Goal: Answer question/provide support

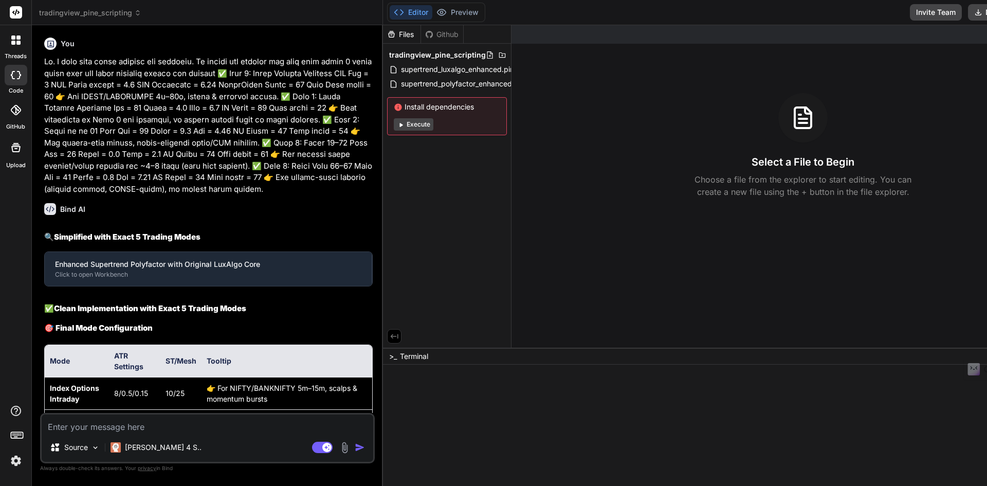
type textarea "x"
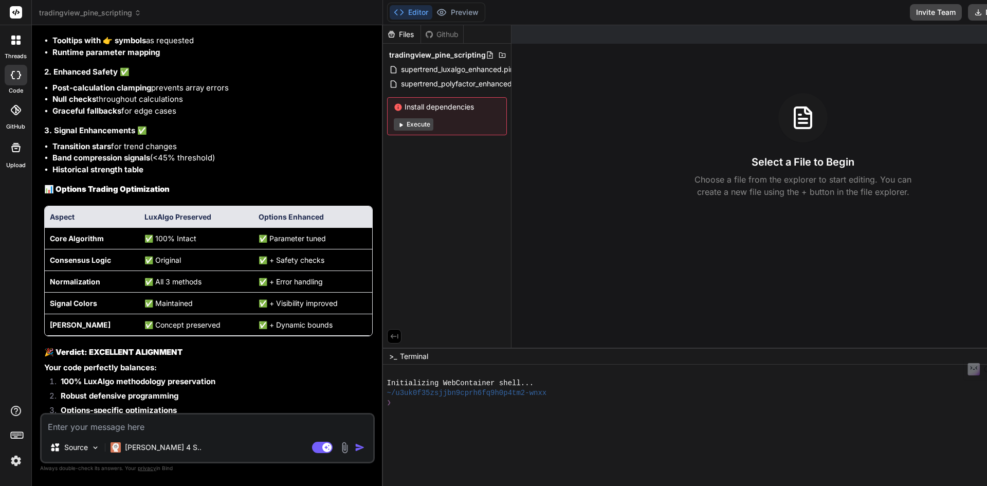
scroll to position [9606, 0]
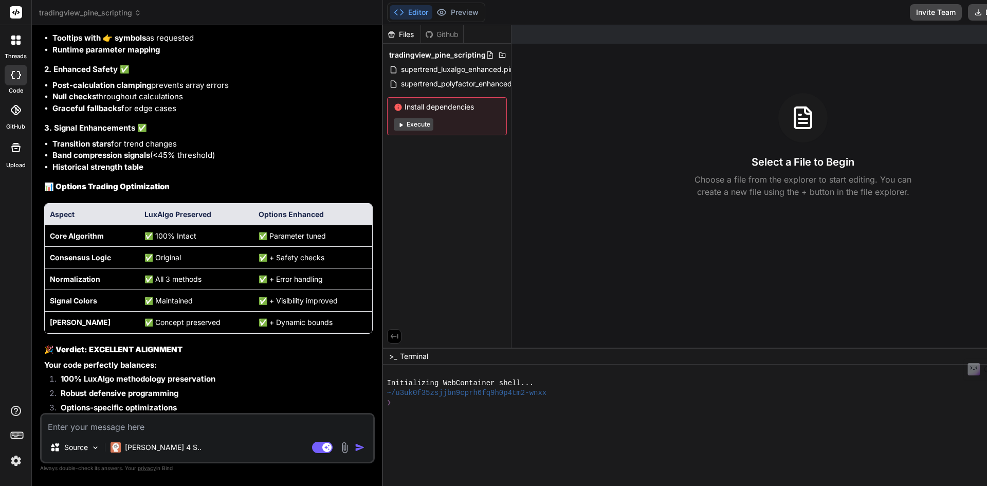
click at [174, 424] on textarea at bounding box center [208, 423] width 332 height 19
type textarea "O"
type textarea "x"
type textarea "Ok"
type textarea "x"
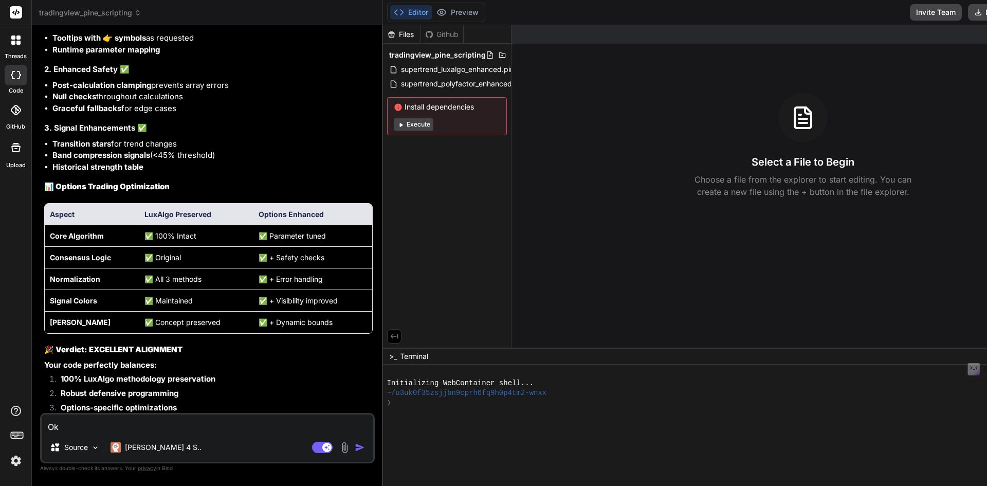
type textarea "Ok,"
type textarea "x"
type textarea "Ok,."
type textarea "x"
type textarea "Ok,."
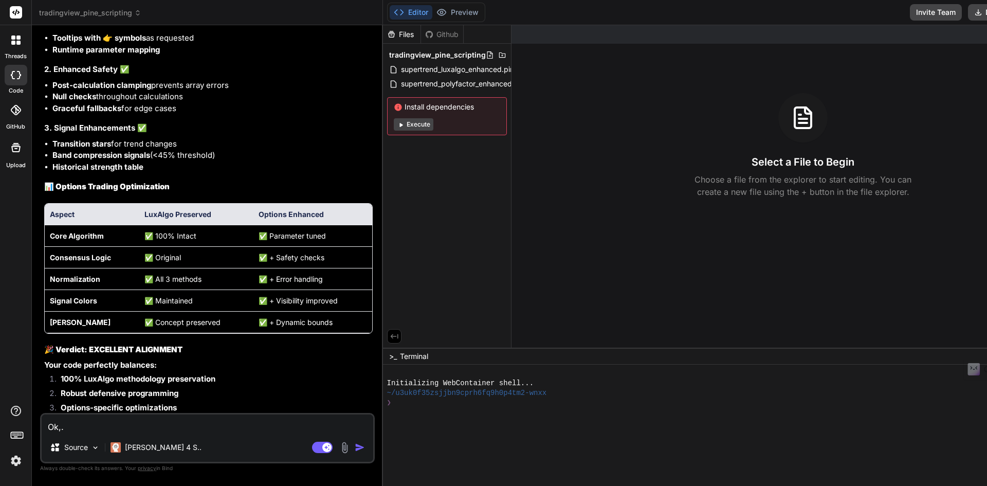
type textarea "x"
type textarea "Ok,."
type textarea "x"
type textarea "Ok,"
type textarea "x"
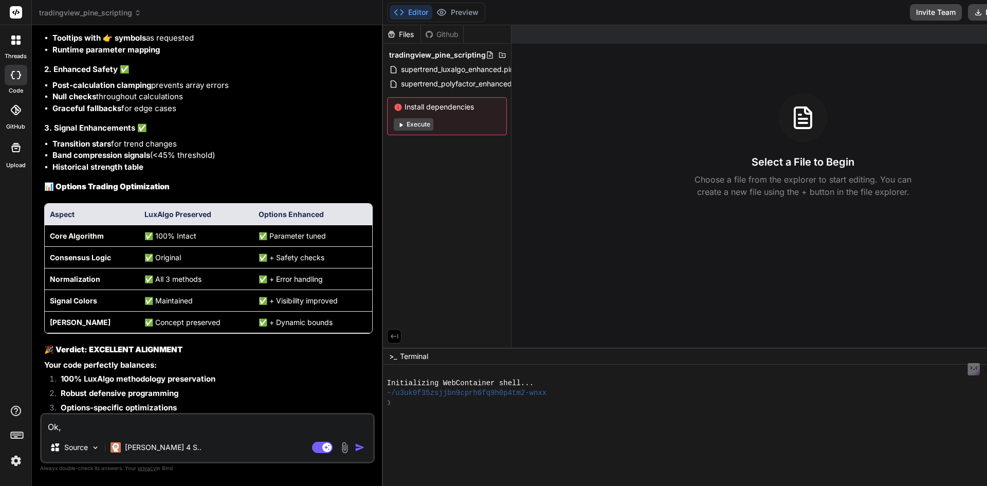
type textarea "Ok"
type textarea "x"
type textarea "Ok."
type textarea "x"
type textarea "Ok."
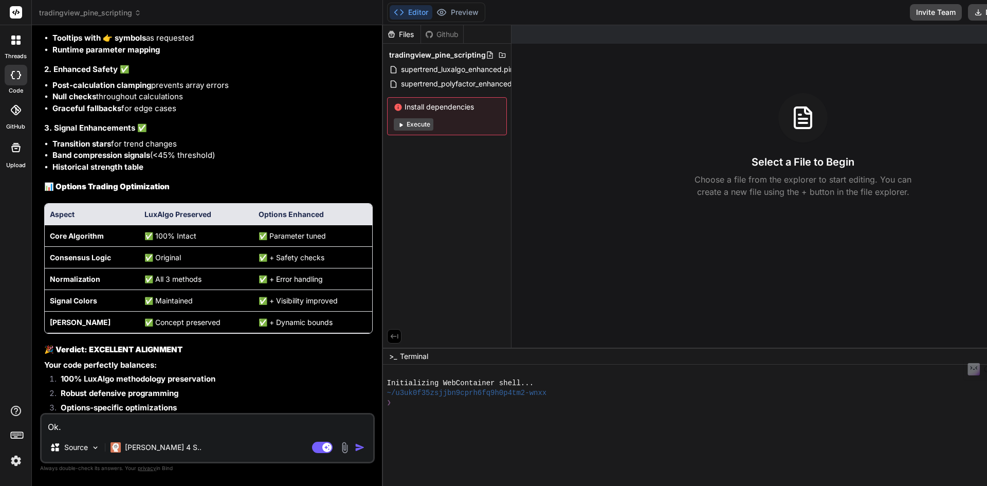
type textarea "x"
type textarea "Ok. A"
type textarea "x"
type textarea "Ok. As"
type textarea "x"
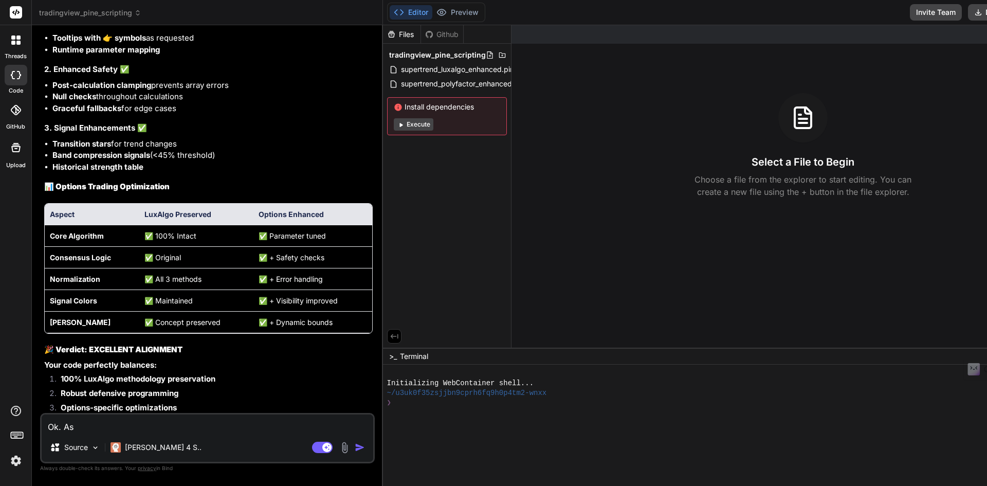
type textarea "Ok. As"
type textarea "x"
type textarea "Ok. As p"
type textarea "x"
type textarea "Ok. As pe"
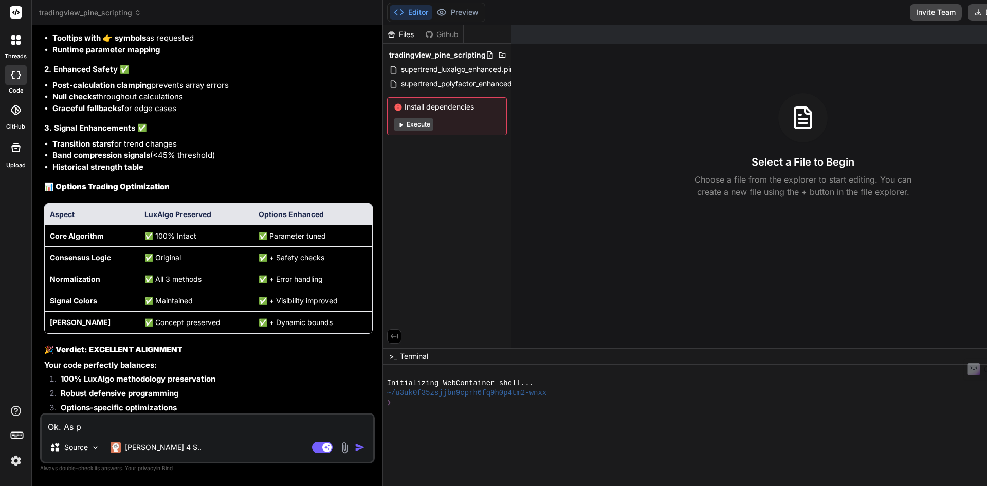
type textarea "x"
type textarea "Ok. As per"
type textarea "x"
type textarea "Ok. As per"
type textarea "x"
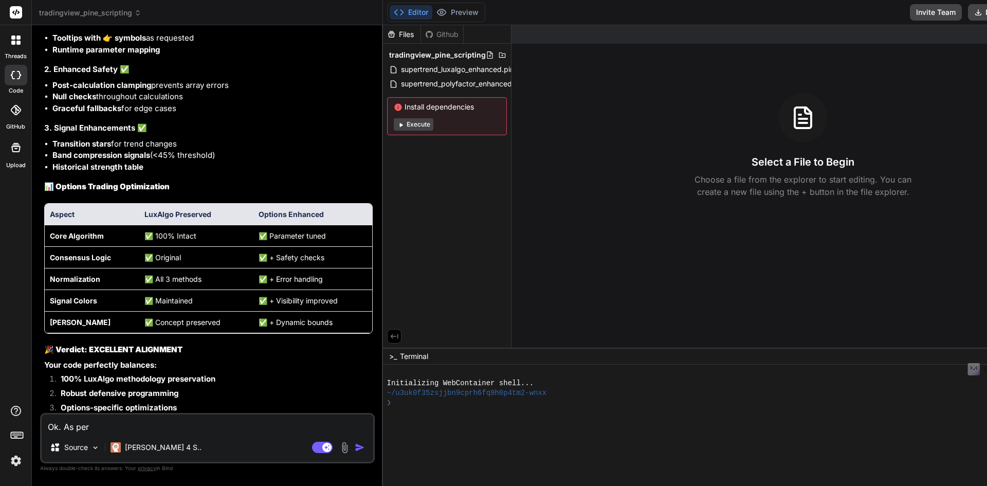
type textarea "Ok. As per t"
type textarea "x"
type textarea "Ok. As per th"
type textarea "x"
type textarea "Ok. As per the"
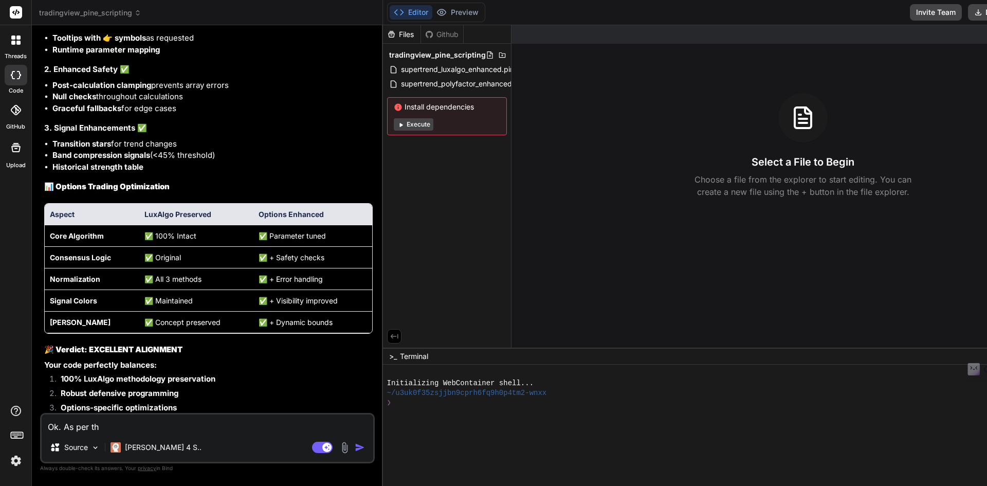
type textarea "x"
type textarea "Ok. As per the"
type textarea "x"
type textarea "Ok. As per the l"
type textarea "x"
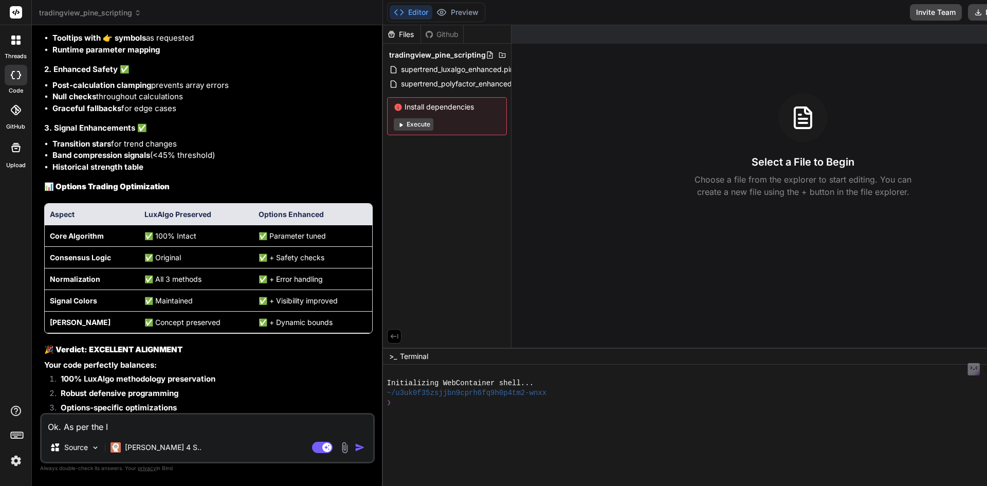
type textarea "Ok. As per the lo"
type textarea "x"
type textarea "Ok. As per the log"
type textarea "x"
type textarea "Ok. As per the logi"
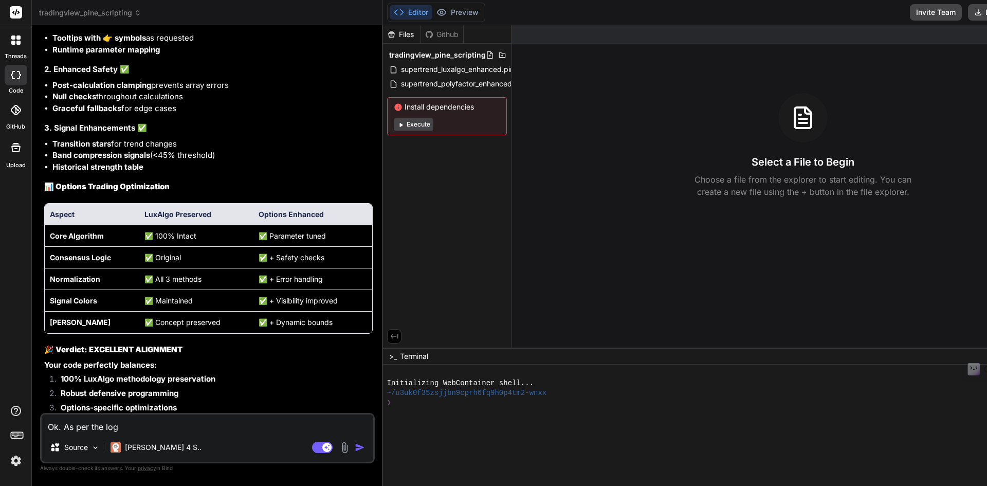
type textarea "x"
type textarea "Ok. As per the logic"
type textarea "x"
type textarea "Ok. As per the logicm"
type textarea "x"
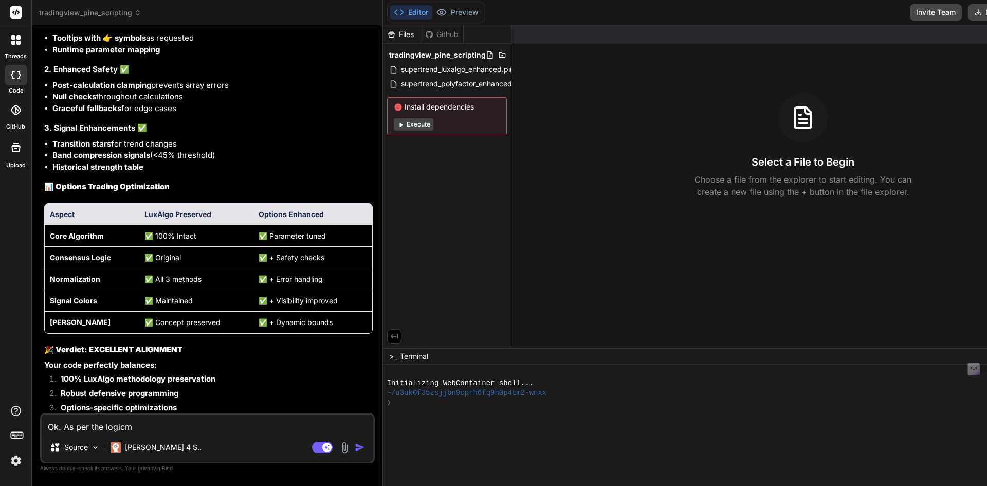
type textarea "Ok. As per the logicm,"
type textarea "x"
type textarea "Ok. As per the logicm"
type textarea "x"
type textarea "Ok. As per the logic"
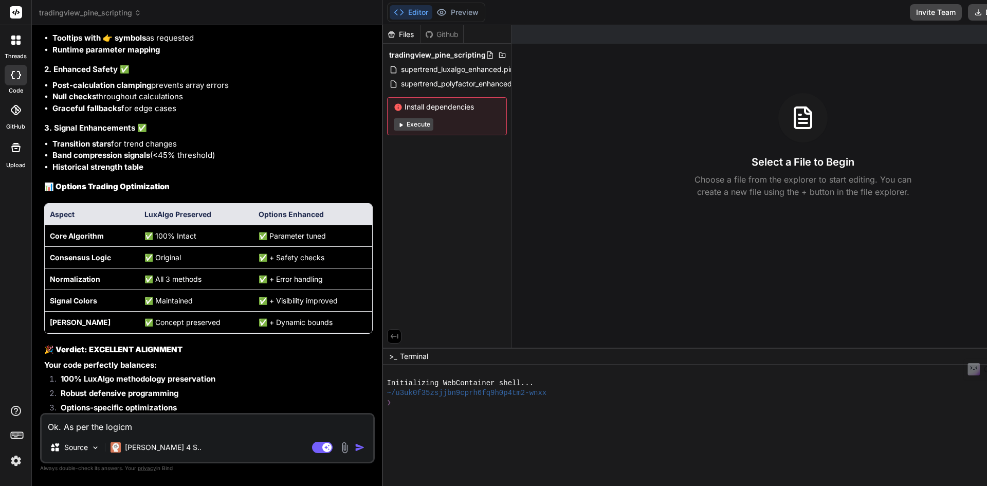
type textarea "x"
type textarea "Ok. As per the logicm"
type textarea "x"
type textarea "Ok. As per the logicm"
type textarea "x"
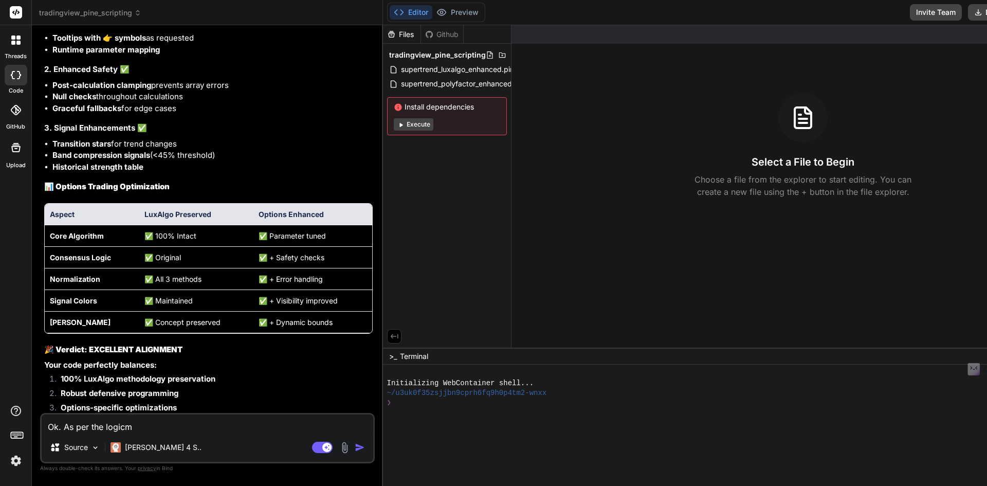
type textarea "Ok. As per the logicm"
type textarea "x"
type textarea "Ok. As per the logic"
type textarea "x"
type textarea "Ok. As per the logic,"
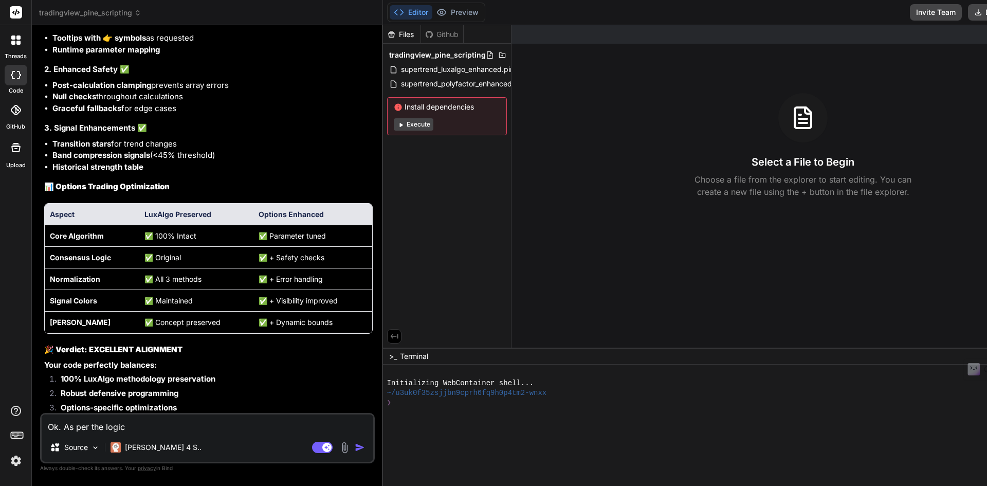
type textarea "x"
type textarea "Ok. As per the logic,"
type textarea "x"
type textarea "Ok. As per the logic, w"
type textarea "x"
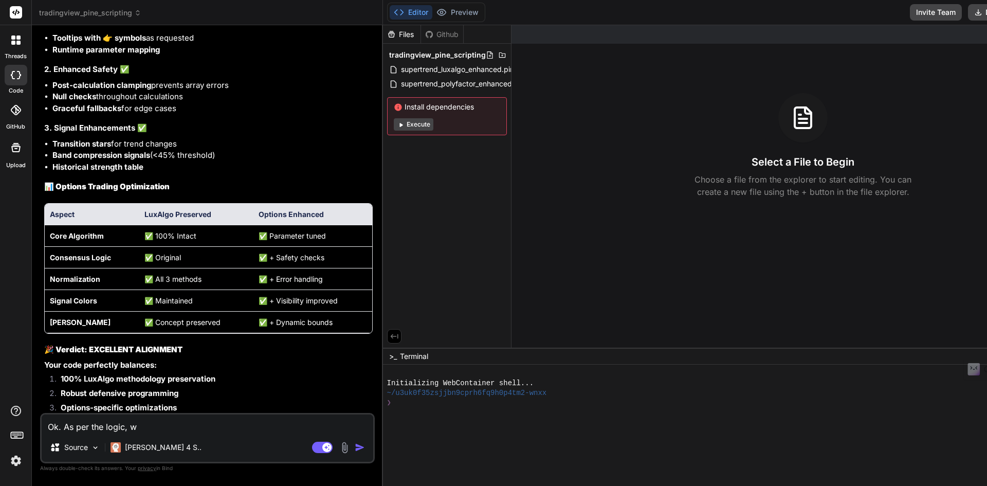
type textarea "Ok. As per the logic, wh"
type textarea "x"
type textarea "Ok. As per the logic, whe"
type textarea "x"
type textarea "Ok. As per the logic, when"
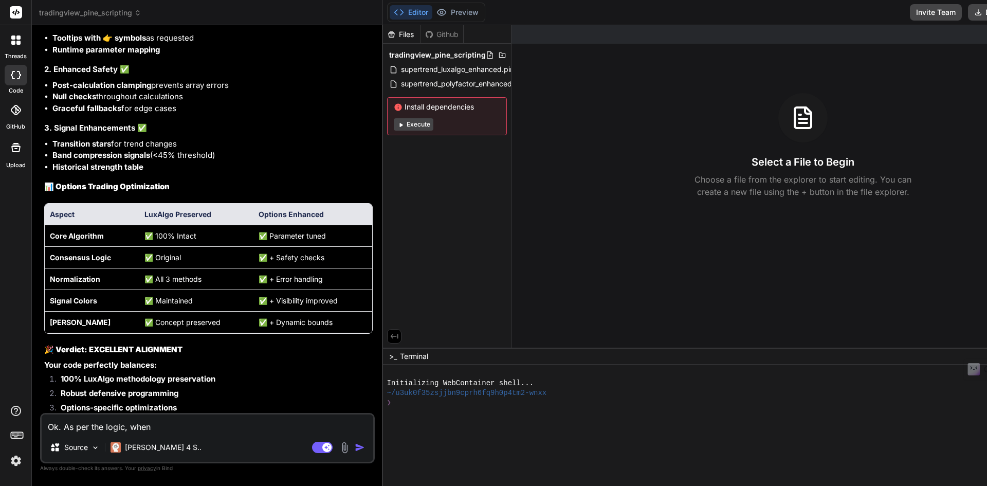
type textarea "x"
type textarea "Ok. As per the logic, when"
type textarea "x"
type textarea "Ok. As per the logic, when t"
type textarea "x"
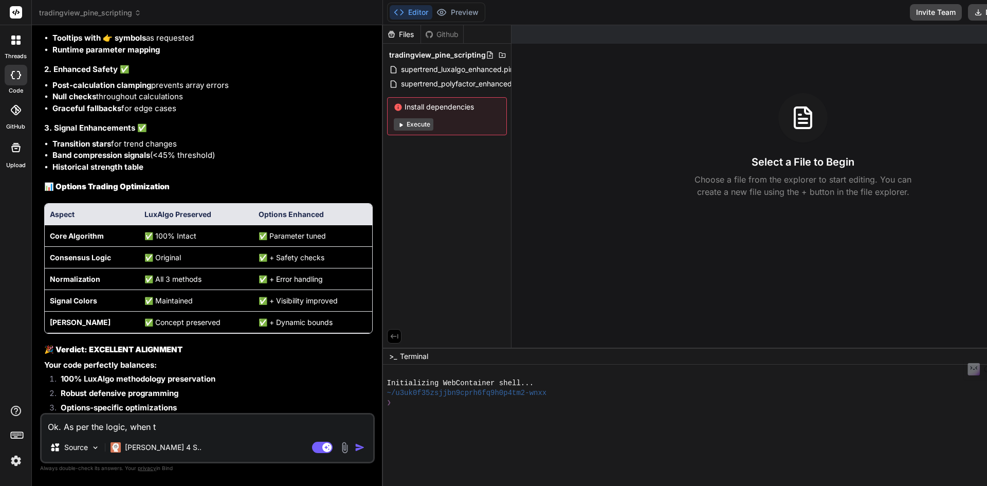
type textarea "Ok. As per the logic, when th"
type textarea "x"
type textarea "Ok. As per the logic, when the"
type textarea "x"
type textarea "Ok. As per the logic, when the"
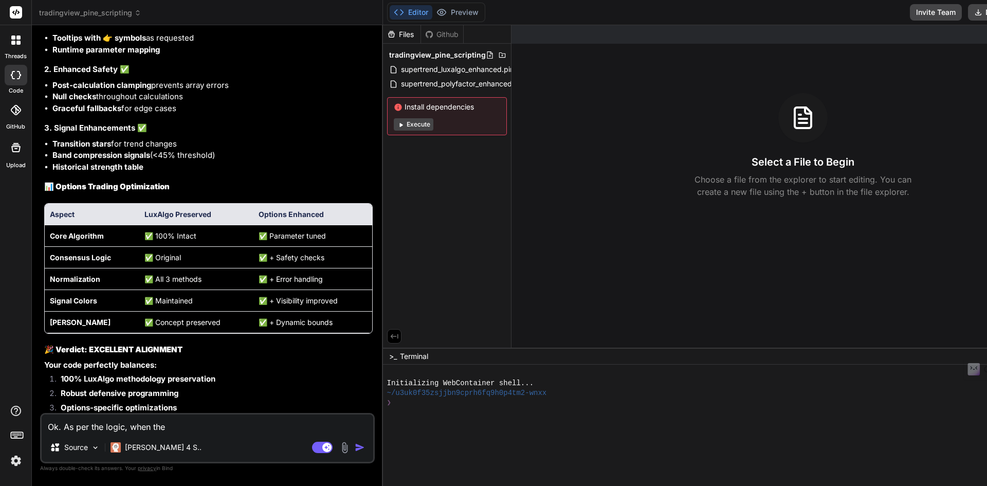
type textarea "x"
type textarea "Ok. As per the logic, when the c"
type textarea "x"
type textarea "Ok. As per the logic, when the co"
type textarea "x"
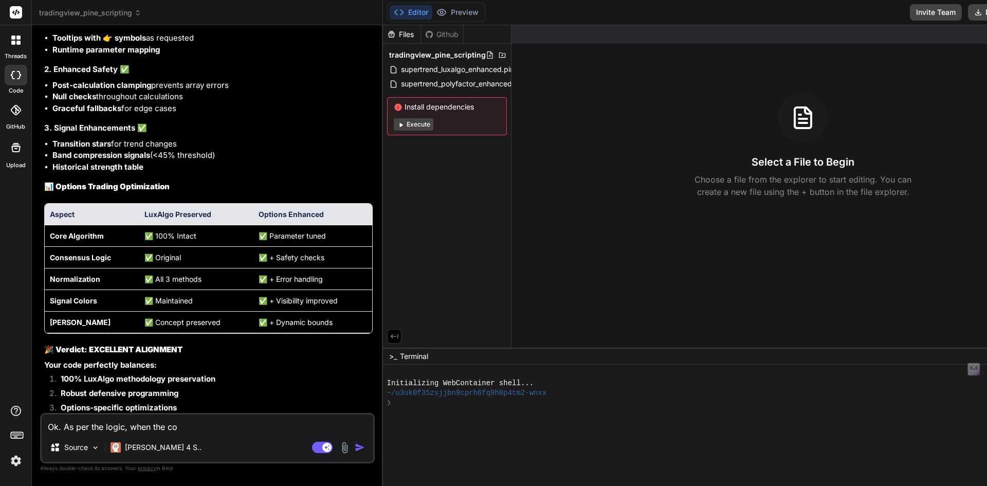
type textarea "Ok. As per the logic, when the con"
type textarea "x"
type textarea "Ok. As per the logic, when the cons"
type textarea "x"
type textarea "Ok. As per the logic, when the conse"
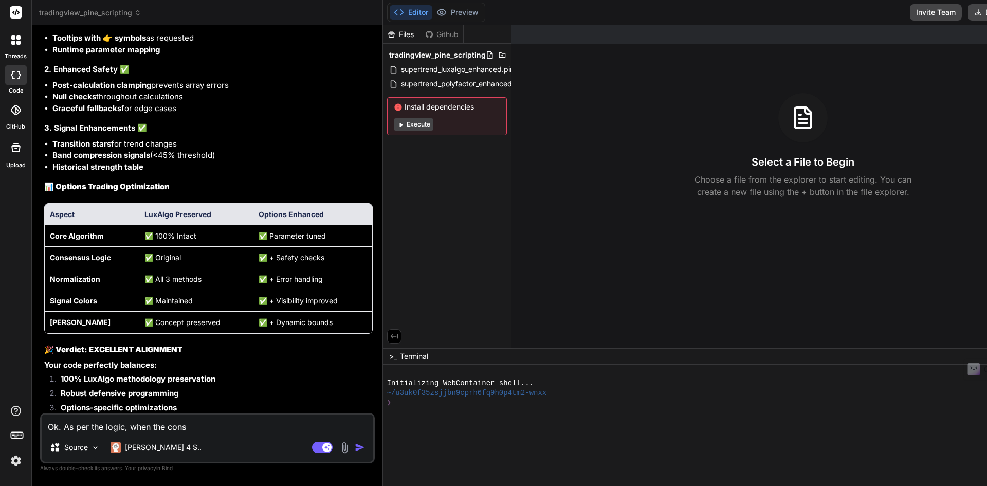
type textarea "x"
type textarea "Ok. As per the logic, when the conses"
type textarea "x"
type textarea "Ok. As per the logic, when the consesn"
type textarea "x"
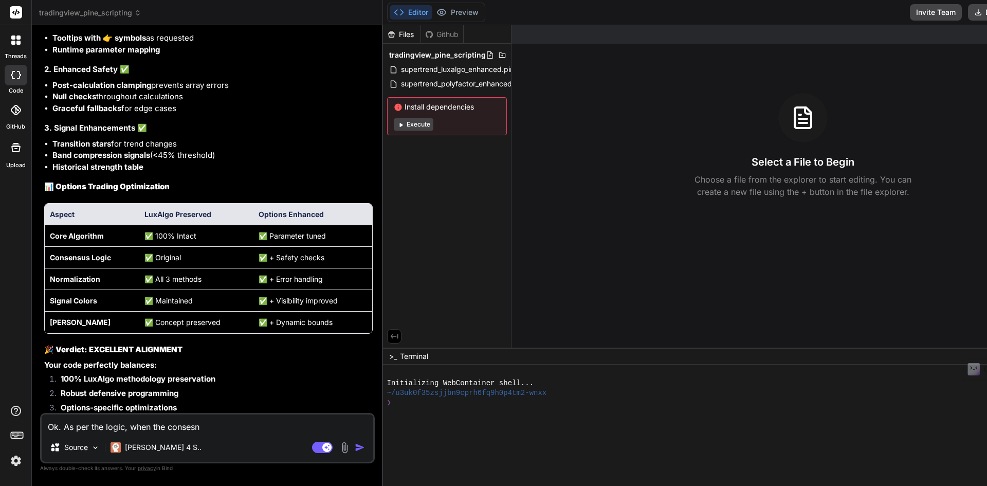
type textarea "Ok. As per the logic, when the conses"
type textarea "x"
type textarea "Ok. As per the logic, when the conse"
type textarea "x"
type textarea "Ok. As per the logic, when the consen"
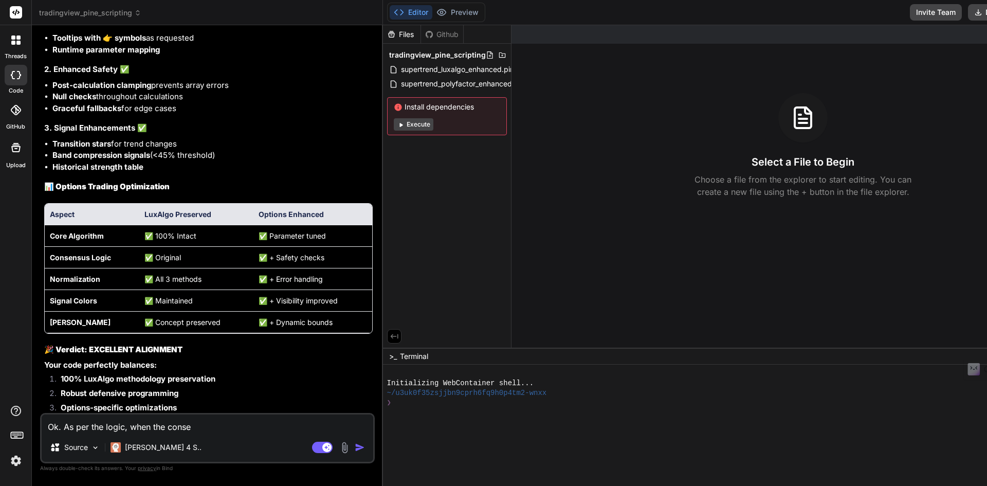
type textarea "x"
type textarea "Ok. As per the logic, when the consens"
type textarea "x"
type textarea "Ok. As per the logic, when the consensu"
type textarea "x"
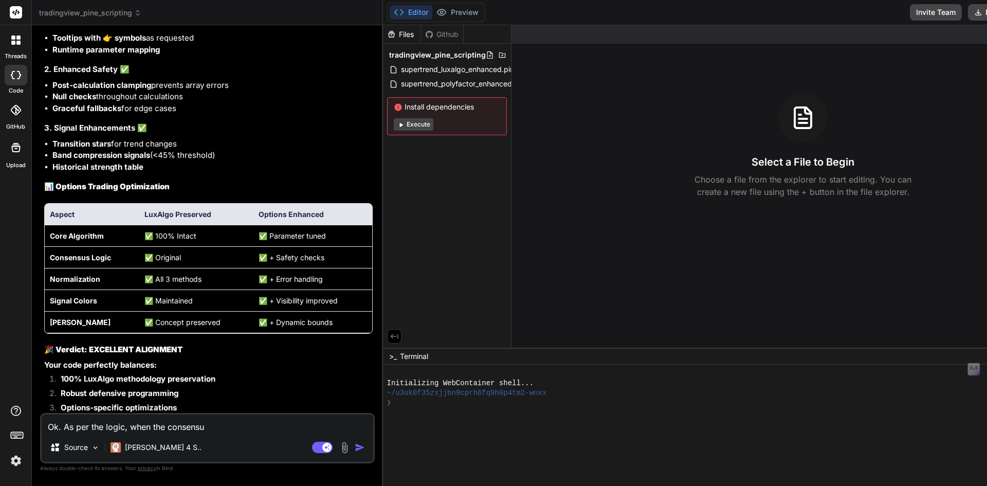
type textarea "Ok. As per the logic, when the consensus"
type textarea "x"
type textarea "Ok. As per the logic, when the consensus"
type textarea "x"
type textarea "Ok. As per the logic, when the consensus k"
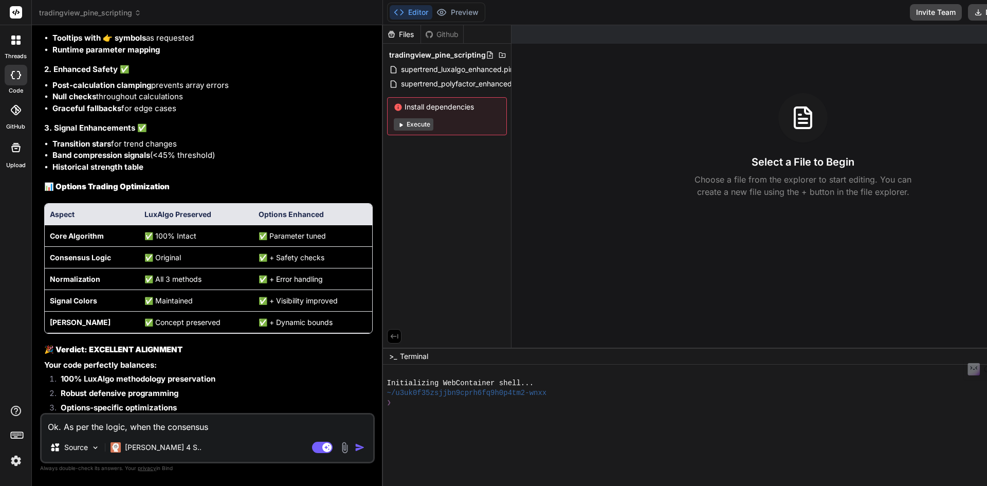
type textarea "x"
type textarea "Ok. As per the logic, when the consensus ku"
type textarea "x"
type textarea "Ok. As per the logic, when the consensus kub"
type textarea "x"
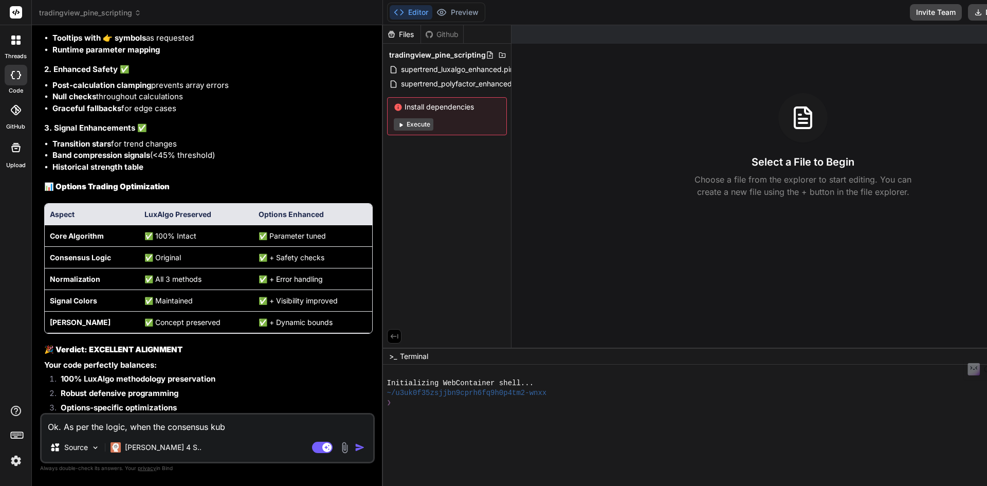
type textarea "Ok. As per the logic, when the consensus ku"
type textarea "x"
type textarea "Ok. As per the logic, when the consensus k"
type textarea "x"
type textarea "Ok. As per the logic, when the consensus"
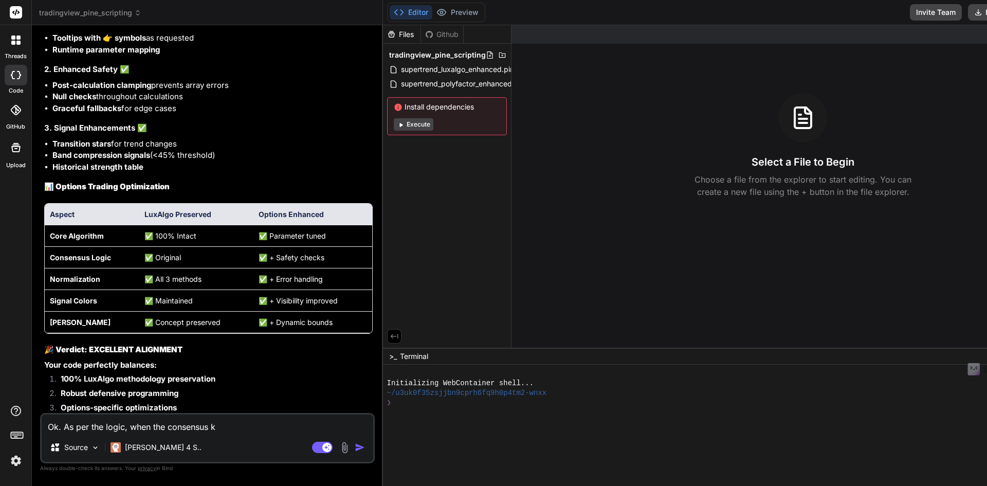
type textarea "x"
type textarea "Ok. As per the logic, when the consensus l"
type textarea "x"
type textarea "Ok. As per the logic, when the consensus li"
type textarea "x"
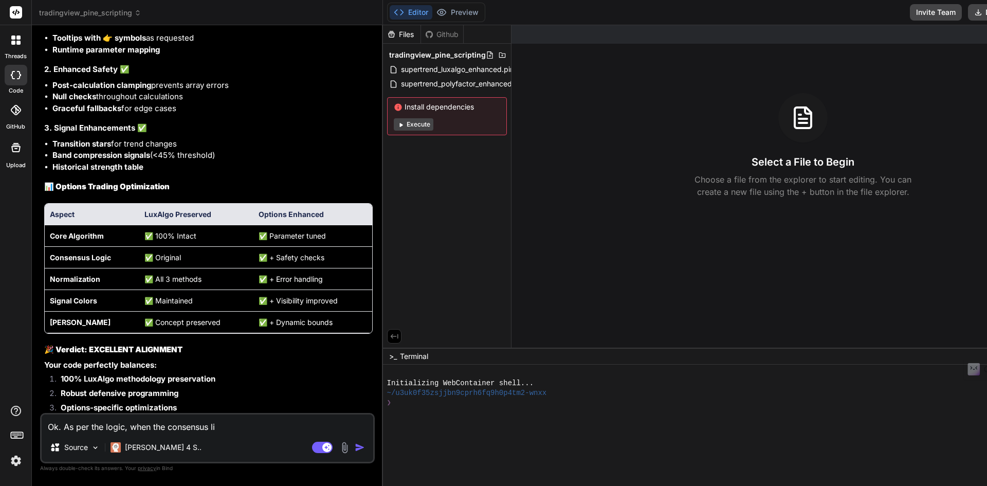
type textarea "Ok. As per the logic, when the consensus lin"
type textarea "x"
type textarea "Ok. As per the logic, when the consensus line"
type textarea "x"
type textarea "Ok. As per the logic, when the consensus line"
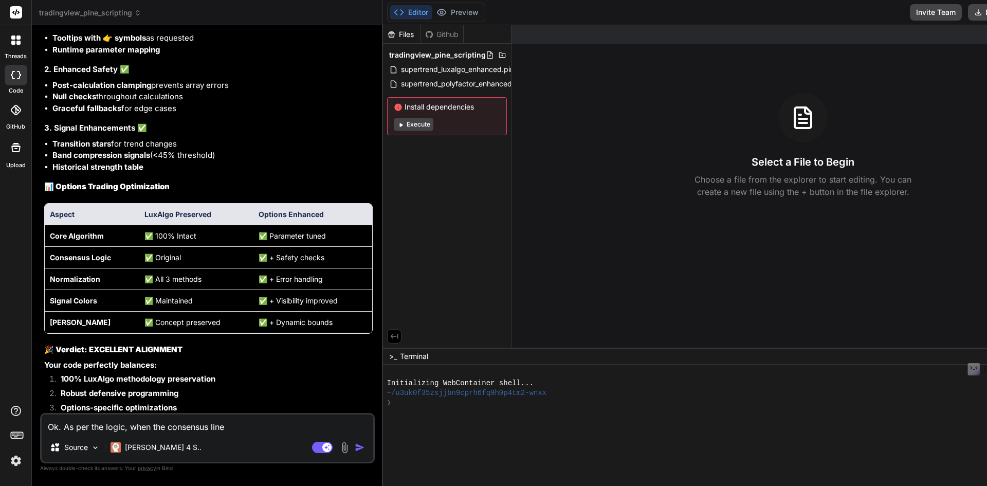
type textarea "x"
type textarea "Ok. As per the logic, when the consensus line i"
type textarea "x"
type textarea "Ok. As per the logic, when the consensus line is"
type textarea "x"
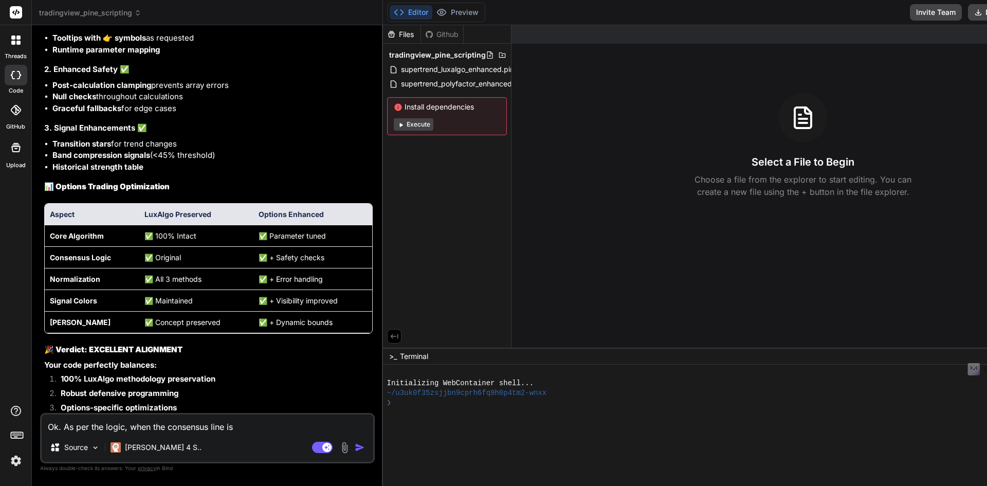
type textarea "Ok. As per the logic, when the consensus line is"
type textarea "x"
type textarea "Ok. As per the logic, when the consensus line is o"
type textarea "x"
type textarea "Ok. As per the logic, when the consensus line is ou"
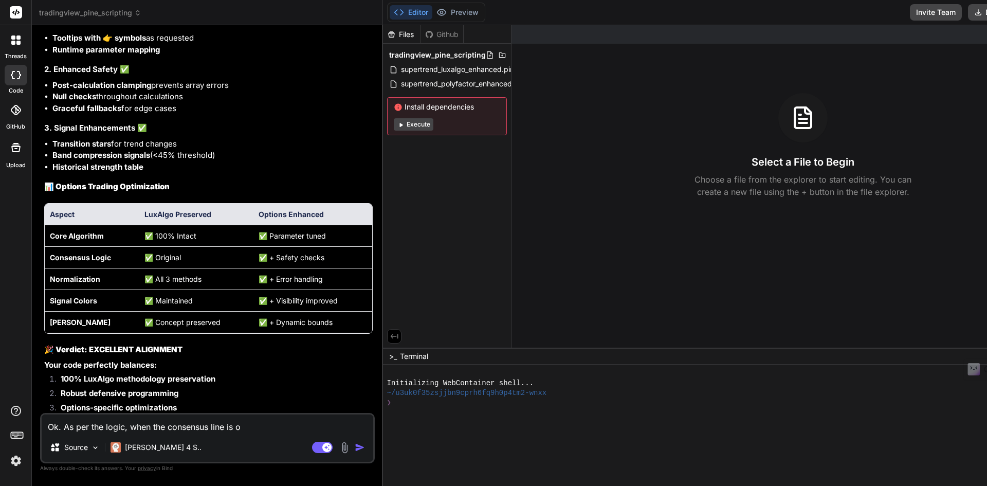
type textarea "x"
type textarea "Ok. As per the logic, when the consensus line is out"
type textarea "x"
type textarea "Ok. As per the logic, when the consensus line is outs"
type textarea "x"
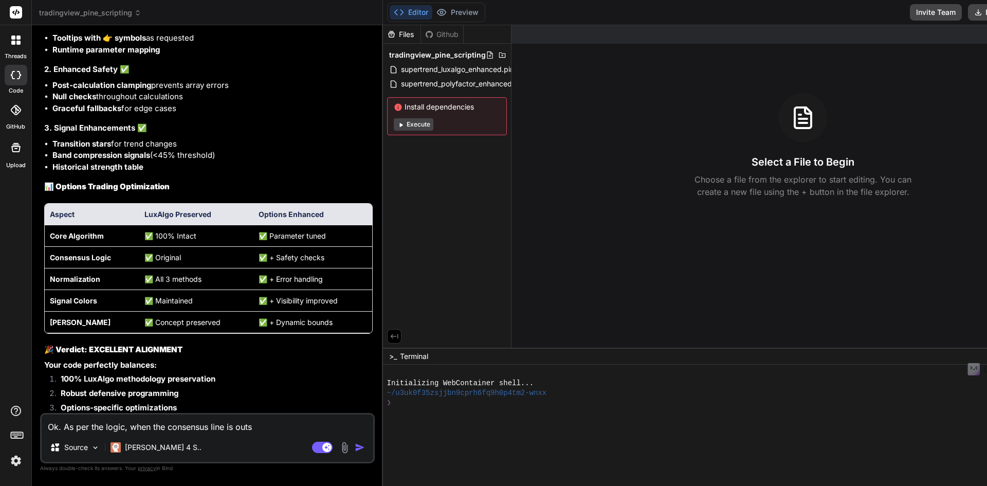
type textarea "Ok. As per the logic, when the consensus line is outsi"
type textarea "x"
type textarea "Ok. As per the logic, when the consensus line is outsid"
type textarea "x"
type textarea "Ok. As per the logic, when the consensus line is outside"
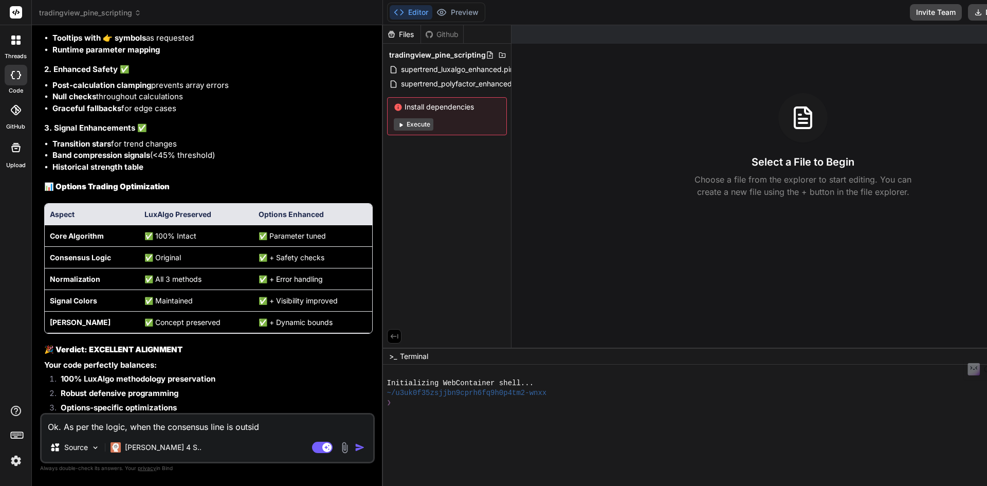
type textarea "x"
type textarea "Ok. As per the logic, when the consensus line is outside"
type textarea "x"
type textarea "Ok. As per the logic, when the consensus line is outside t"
type textarea "x"
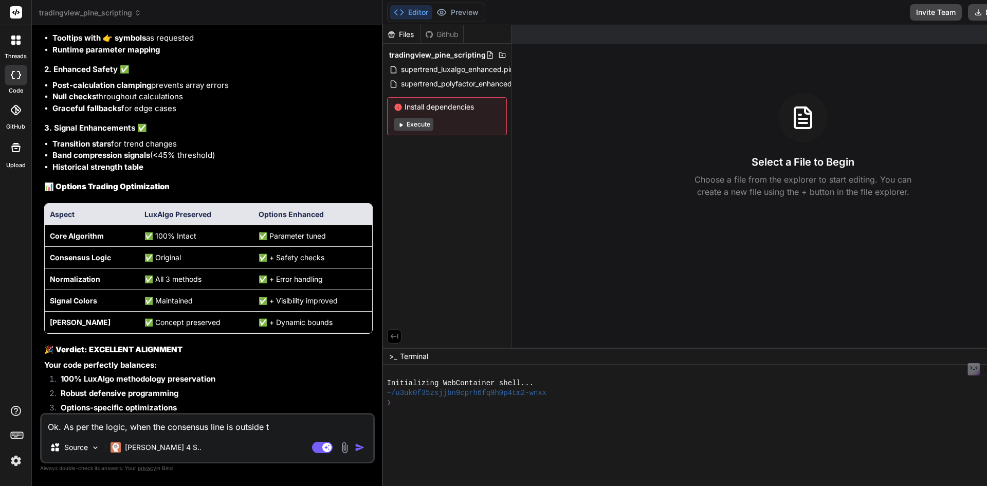
type textarea "Ok. As per the logic, when the consensus line is outside th"
type textarea "x"
type textarea "Ok. As per the logic, when the consensus line is outside the"
type textarea "x"
type textarea "Ok. As per the logic, when the consensus line is outside the"
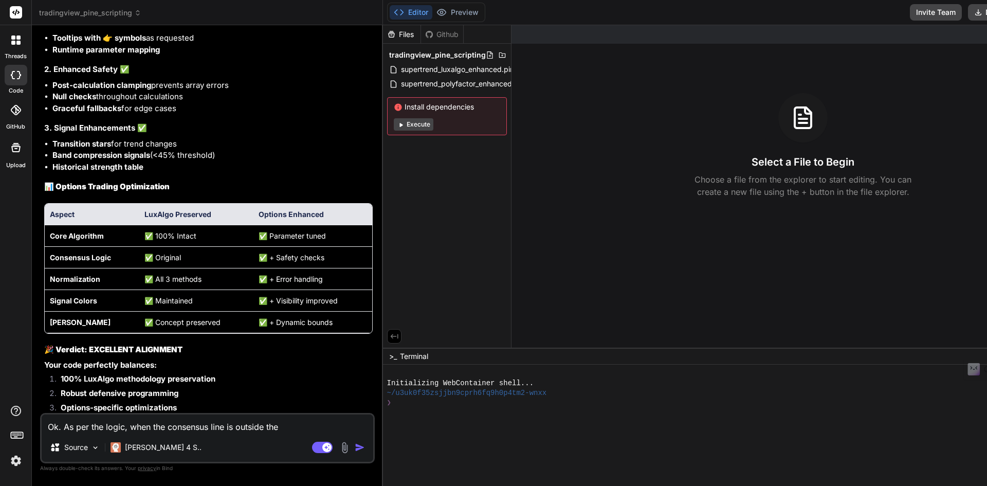
type textarea "x"
type textarea "Ok. As per the logic, when the consensus line is outside the s"
type textarea "x"
type textarea "Ok. As per the logic, when the consensus line is outside the st"
type textarea "x"
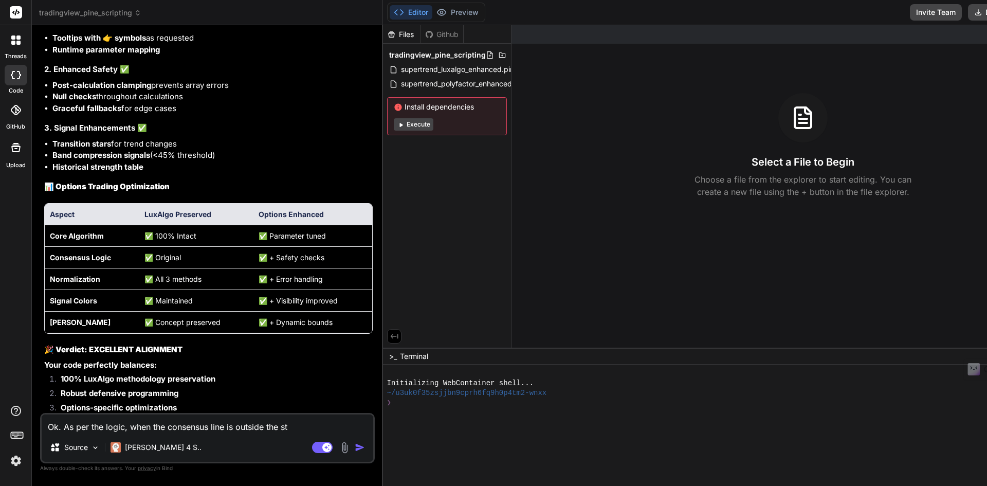
type textarea "Ok. As per the logic, when the consensus line is outside the sta"
type textarea "x"
type textarea "Ok. As per the logic, when the consensus line is outside the stat"
type textarea "x"
type textarea "Ok. As per the logic, when the consensus line is outside the statn"
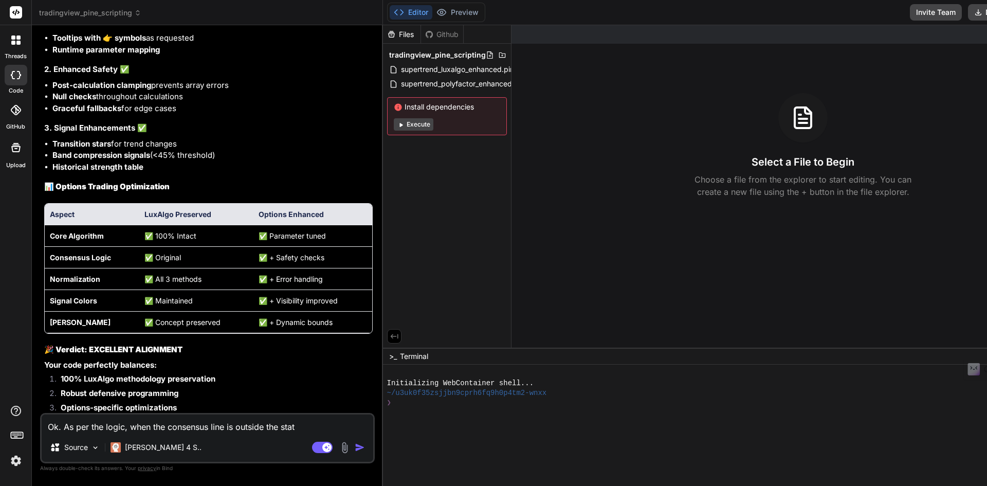
type textarea "x"
type textarea "Ok. As per the logic, when the consensus line is outside the statnd"
type textarea "x"
type textarea "Ok. As per the logic, when the consensus line is outside the statn"
type textarea "x"
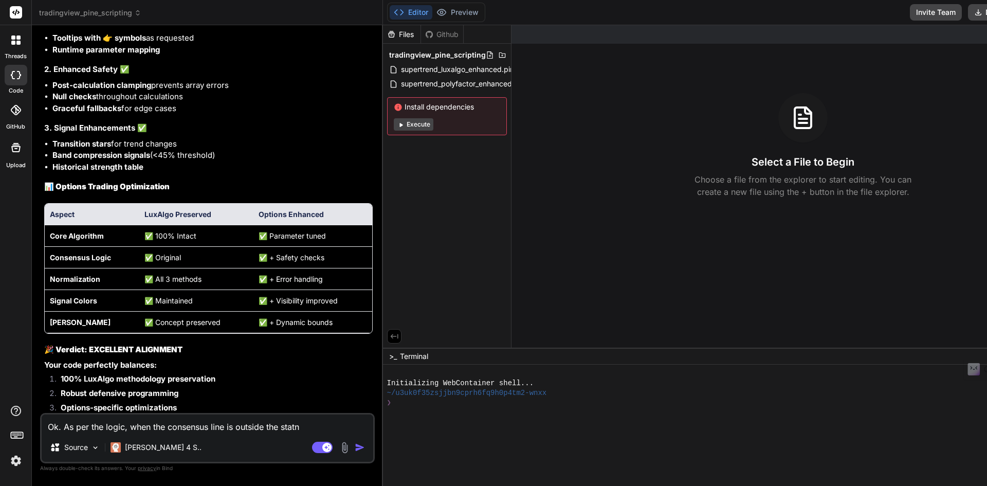
type textarea "Ok. As per the logic, when the consensus line is outside the stat"
type textarea "x"
type textarea "Ok. As per the logic, when the consensus line is outside the sta"
type textarea "x"
type textarea "Ok. As per the logic, when the consensus line is outside the [PERSON_NAME]"
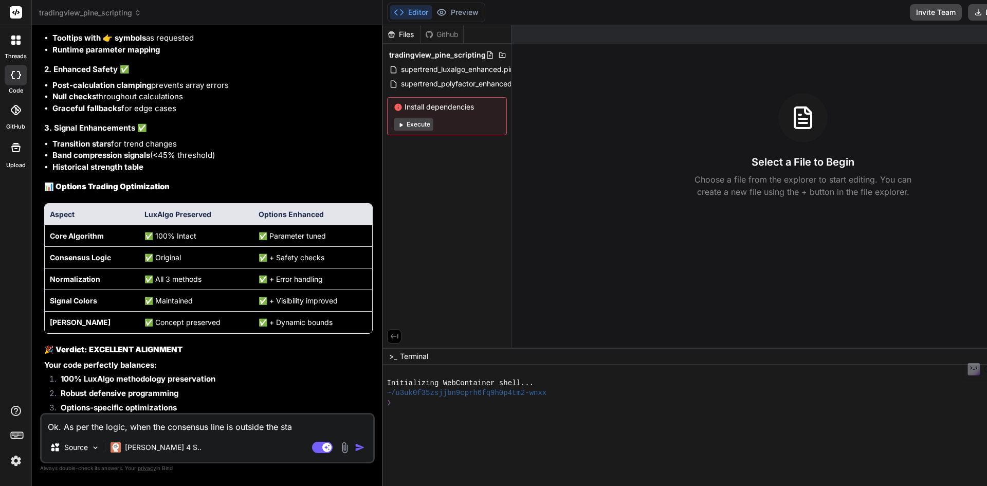
type textarea "x"
type textarea "Ok. As per the logic, when the consensus line is outside the stand"
type textarea "x"
type textarea "Ok. As per the logic, when the consensus line is outside the standa"
type textarea "x"
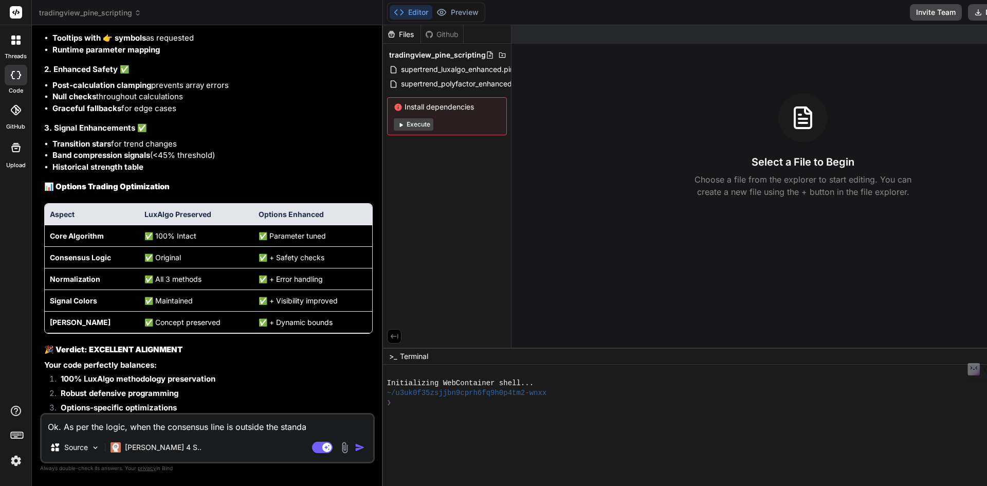
type textarea "Ok. As per the logic, when the consensus line is outside the standar"
type textarea "x"
type textarea "Ok. As per the logic, when the consensus line is outside the standard"
type textarea "x"
type textarea "Ok. As per the logic, when the consensus line is outside the standard"
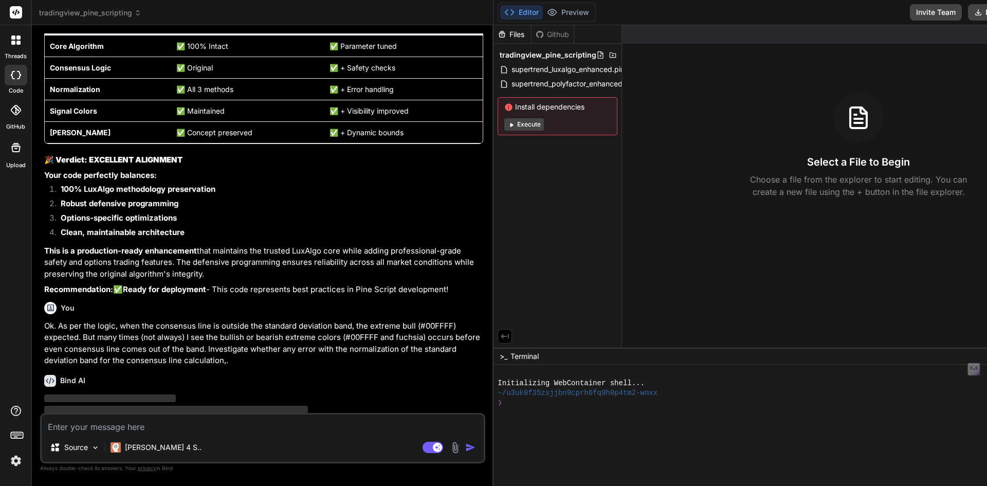
scroll to position [8836, 0]
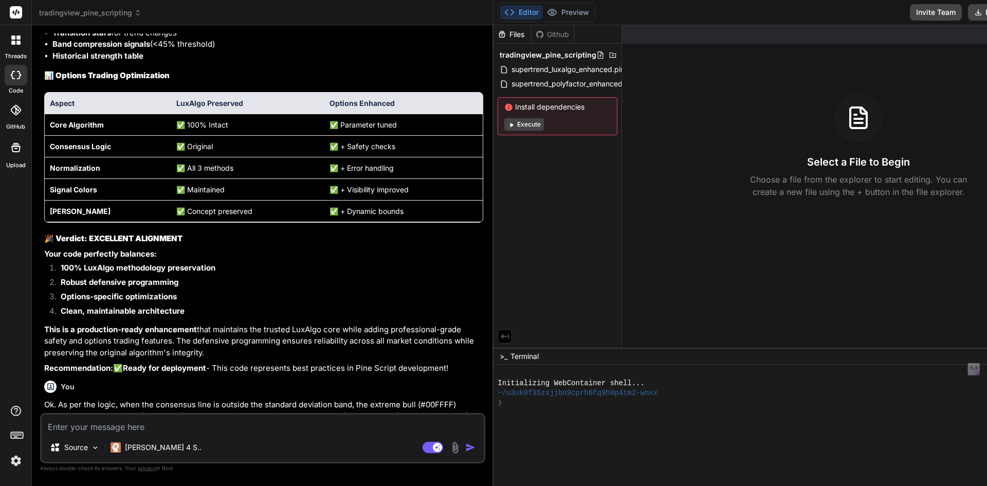
drag, startPoint x: 387, startPoint y: 182, endPoint x: 429, endPoint y: 182, distance: 42.2
click at [429, 182] on div "Bind AI Web Search Created with Pixso. Code Generator You Bind AI 🔍 Simplified …" at bounding box center [263, 255] width 462 height 461
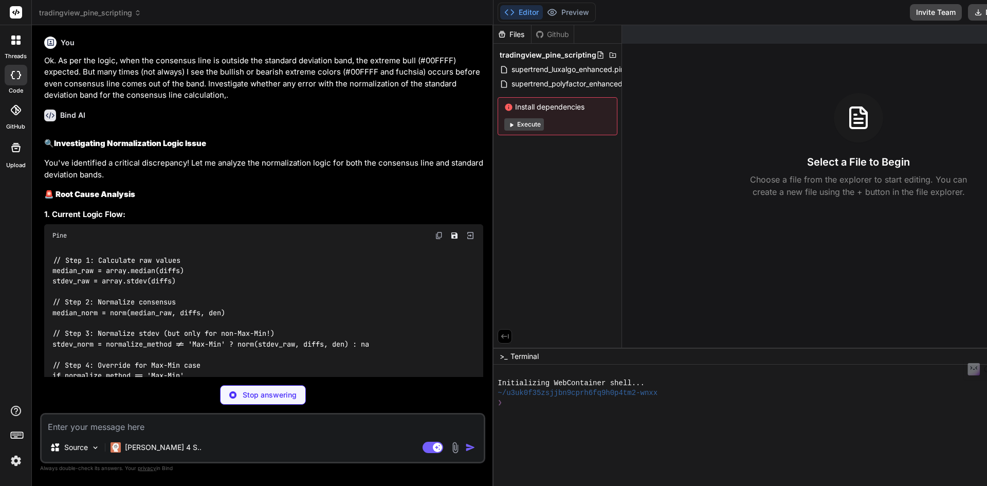
scroll to position [9249, 0]
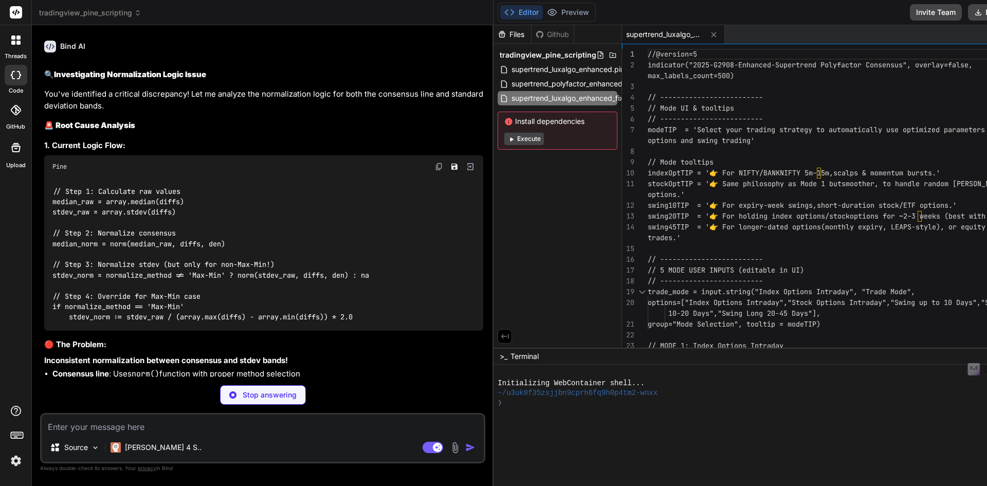
click at [510, 334] on icon at bounding box center [504, 336] width 9 height 9
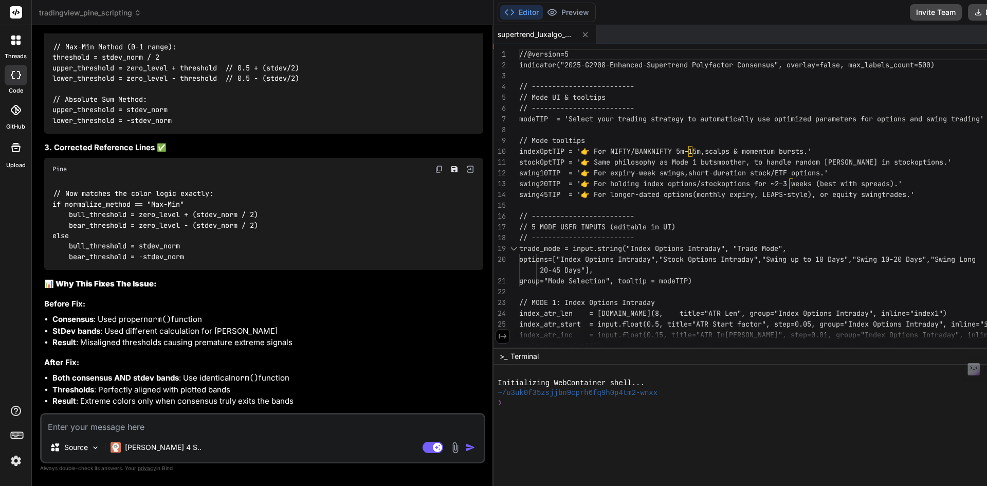
scroll to position [9897, 0]
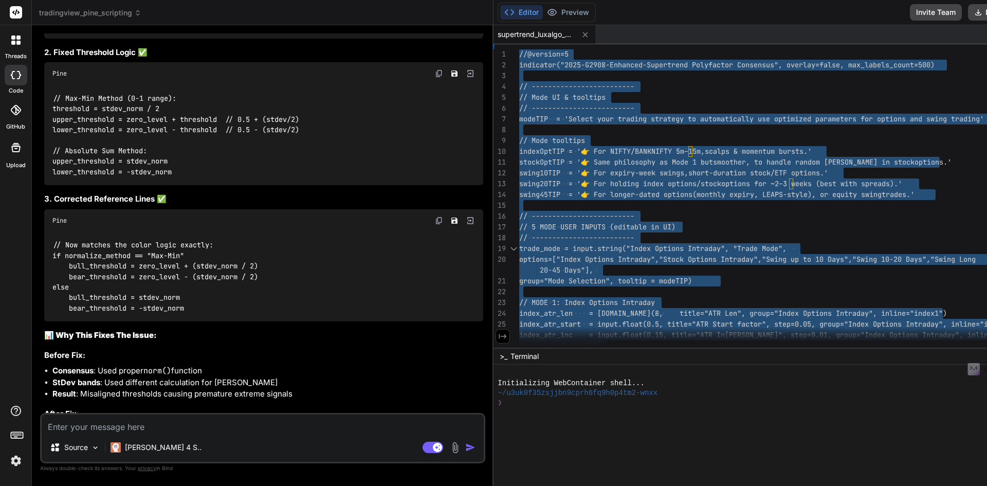
click at [221, 433] on div "Source [PERSON_NAME] 4 S.. Agent Mode. When this toggle is activated, AI automa…" at bounding box center [262, 438] width 445 height 50
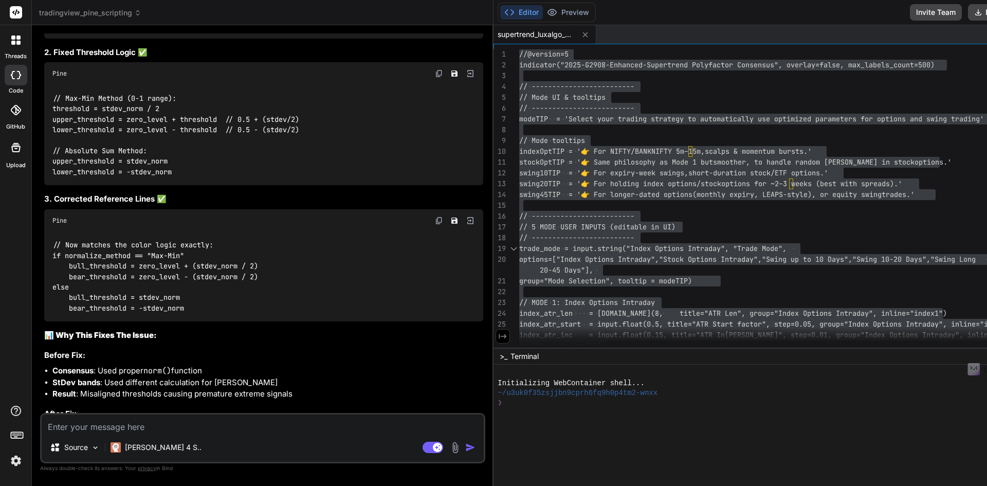
click at [221, 428] on textarea at bounding box center [263, 423] width 442 height 19
paste textarea "07:10:04 Error at 328:21 Undeclared identifier 'bull_threshold' 07:10:04 Error …"
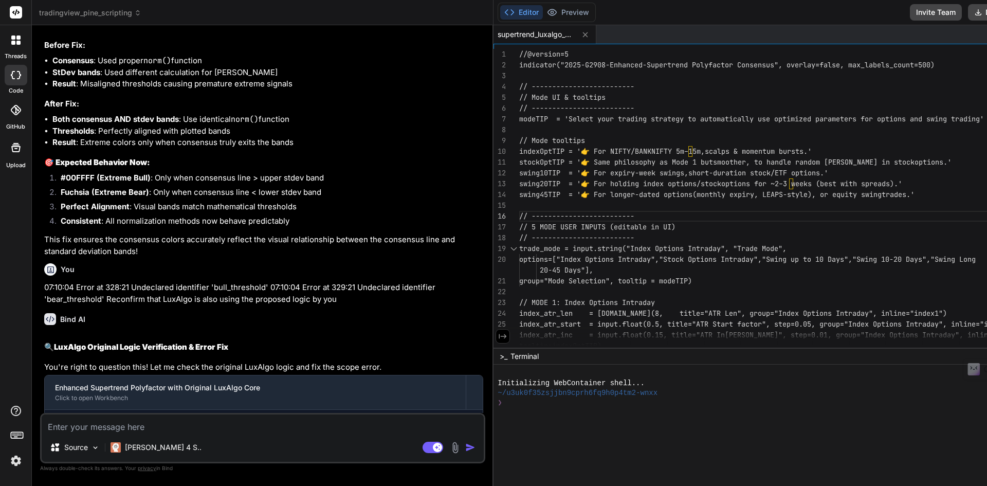
click at [214, 445] on div "Source [PERSON_NAME] 4 S.." at bounding box center [263, 449] width 442 height 25
click at [219, 437] on div "Source [PERSON_NAME] 4 S.." at bounding box center [263, 449] width 442 height 25
click at [223, 427] on textarea at bounding box center [263, 423] width 442 height 19
paste textarea "Error at 259:1 Value with NA type cannot be assigned to a variable that was def…"
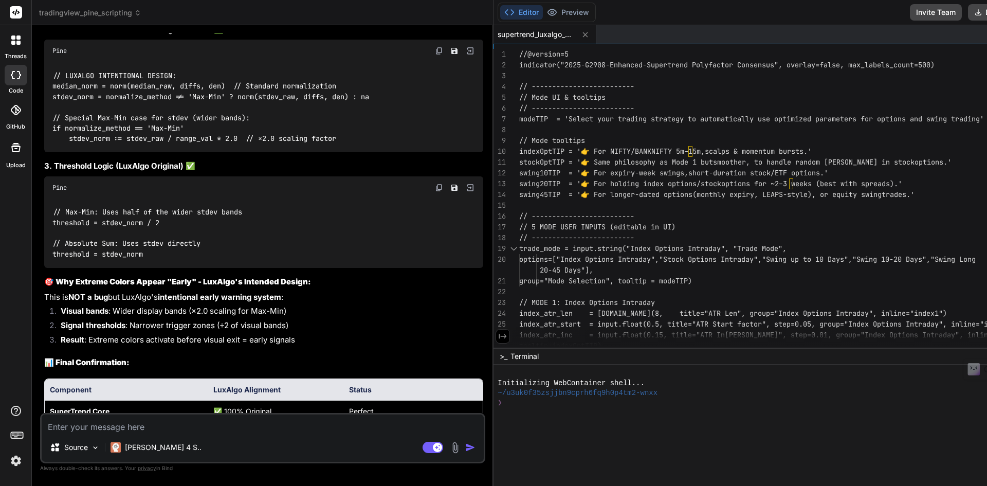
scroll to position [11618, 0]
